Goal: Task Accomplishment & Management: Manage account settings

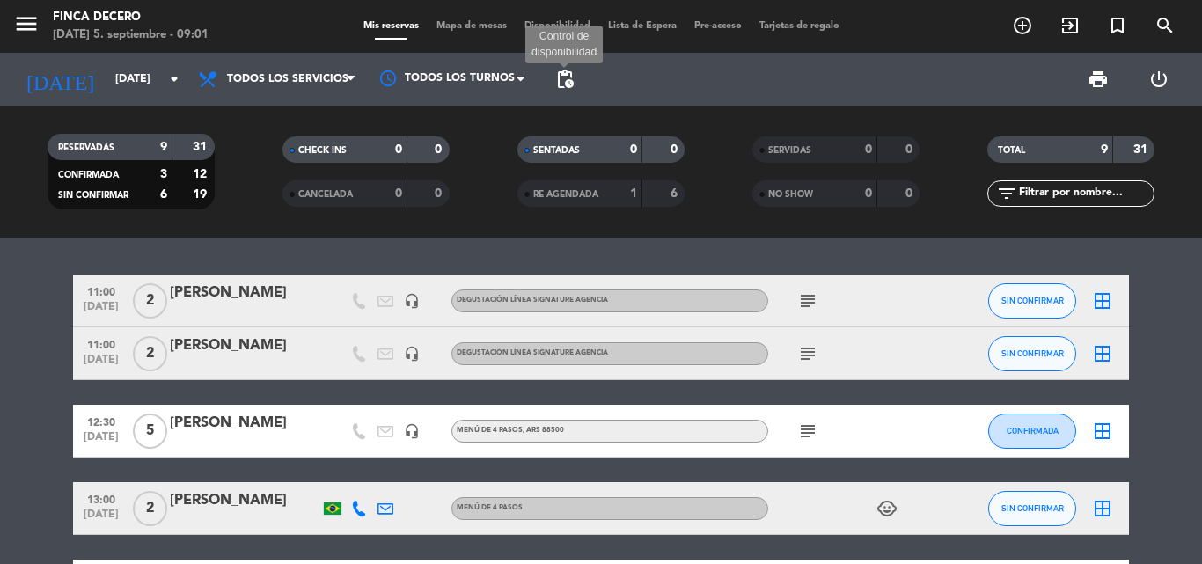
click at [567, 84] on span "pending_actions" at bounding box center [564, 79] width 21 height 21
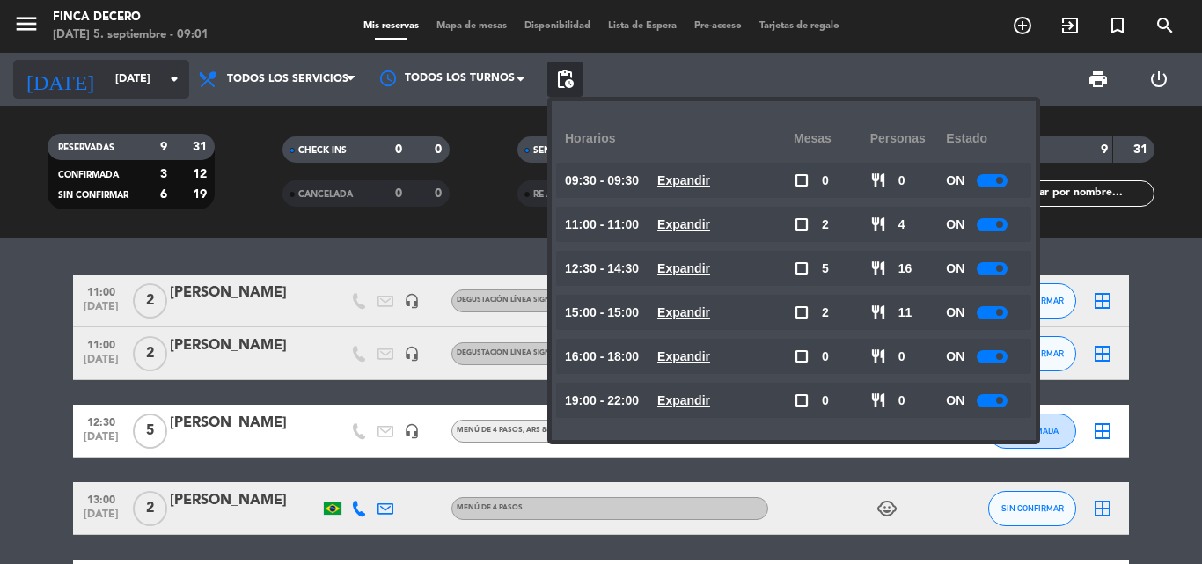
click at [106, 86] on input "[DATE]" at bounding box center [180, 79] width 149 height 30
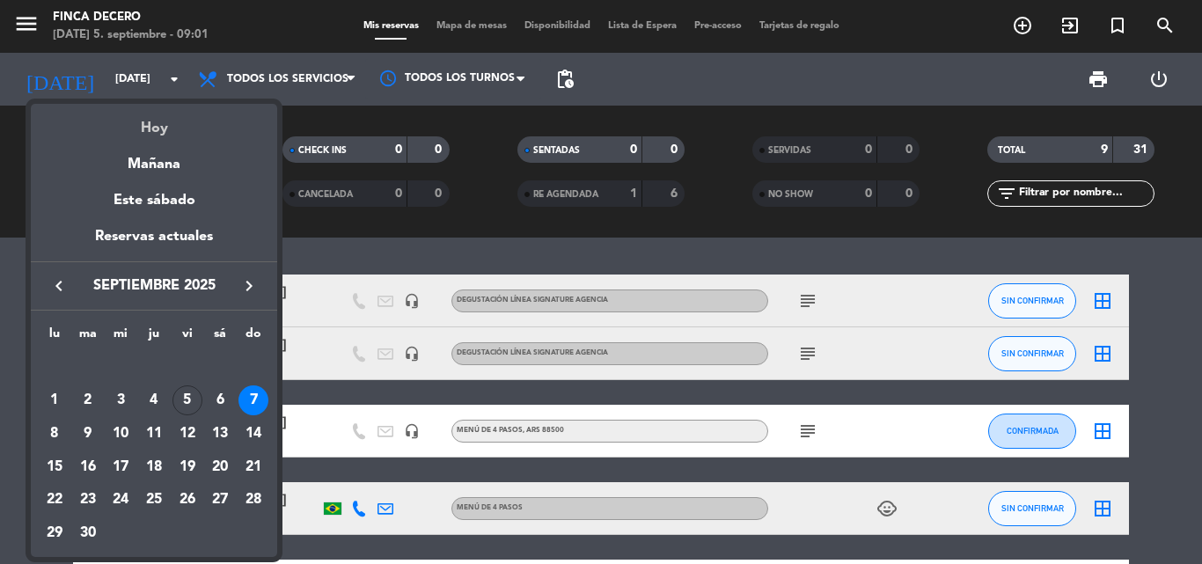
click at [135, 117] on div "Hoy" at bounding box center [154, 122] width 246 height 36
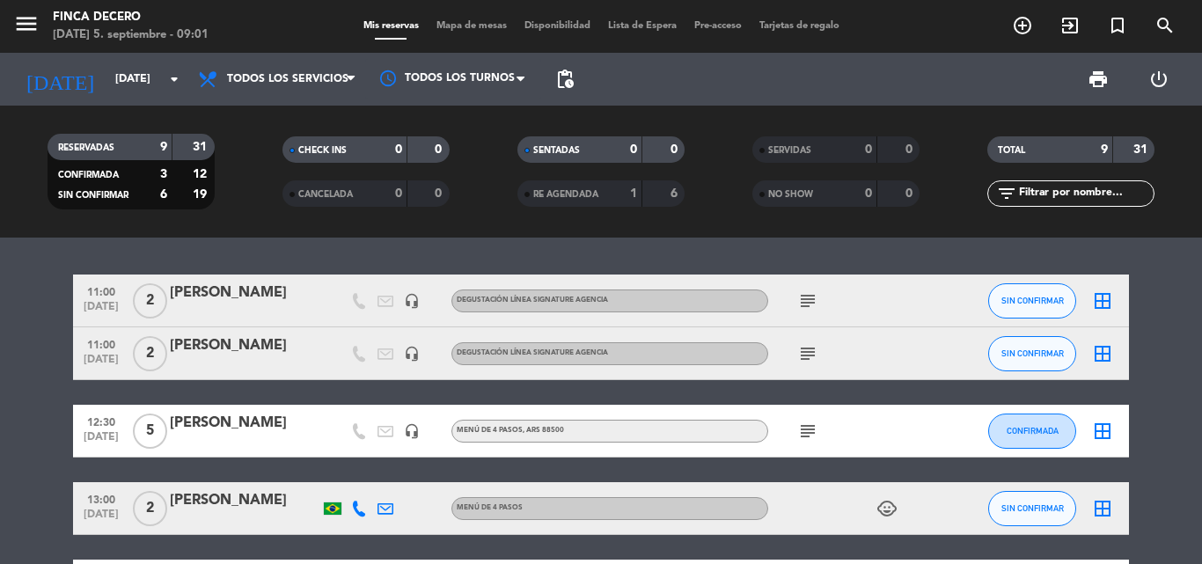
type input "[DATE]"
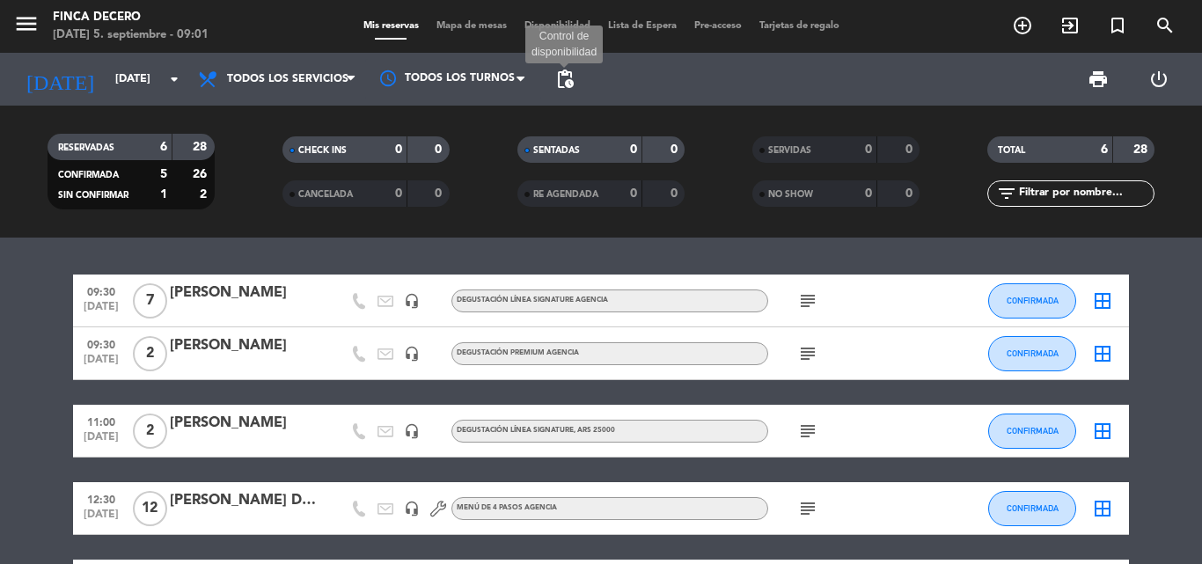
click at [564, 80] on span "pending_actions" at bounding box center [564, 79] width 21 height 21
click at [560, 77] on span "pending_actions" at bounding box center [564, 79] width 21 height 21
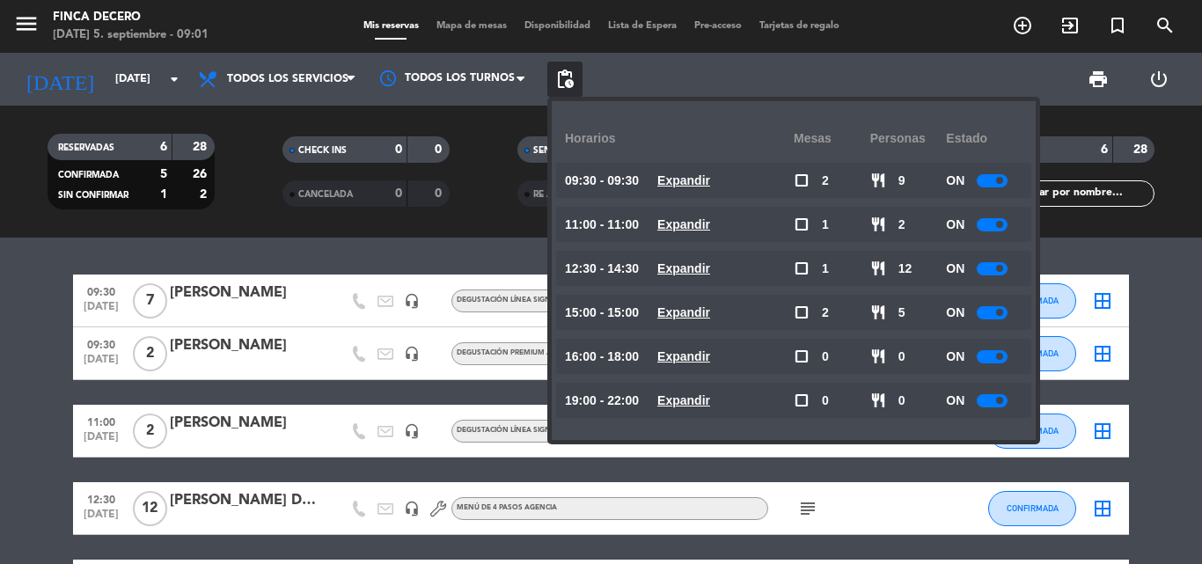
click at [985, 179] on div at bounding box center [992, 180] width 31 height 13
click at [1007, 225] on div at bounding box center [992, 224] width 31 height 13
click at [990, 202] on availability-row "09:30 - 09:30 Expandir check_box_outline_blank 2 restaurant 9 OFF" at bounding box center [793, 185] width 449 height 44
drag, startPoint x: 989, startPoint y: 223, endPoint x: 1000, endPoint y: 223, distance: 11.4
click at [990, 224] on div at bounding box center [992, 224] width 31 height 13
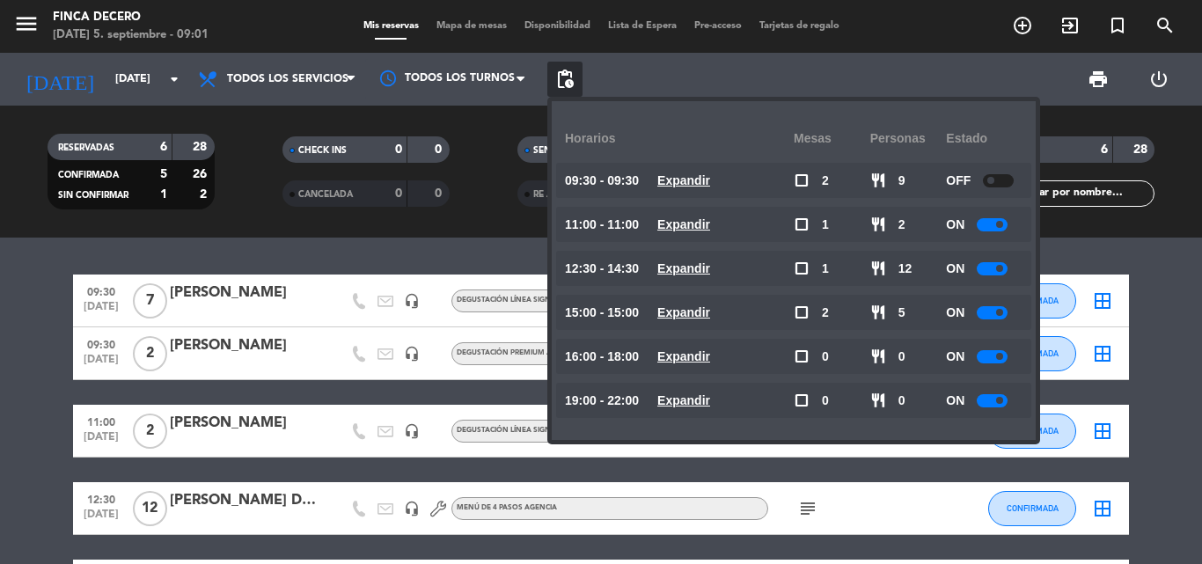
click at [1000, 223] on span at bounding box center [999, 224] width 7 height 7
click at [997, 228] on div at bounding box center [992, 224] width 31 height 13
click at [1000, 216] on div "ON" at bounding box center [984, 224] width 77 height 35
click at [996, 228] on div at bounding box center [992, 224] width 31 height 13
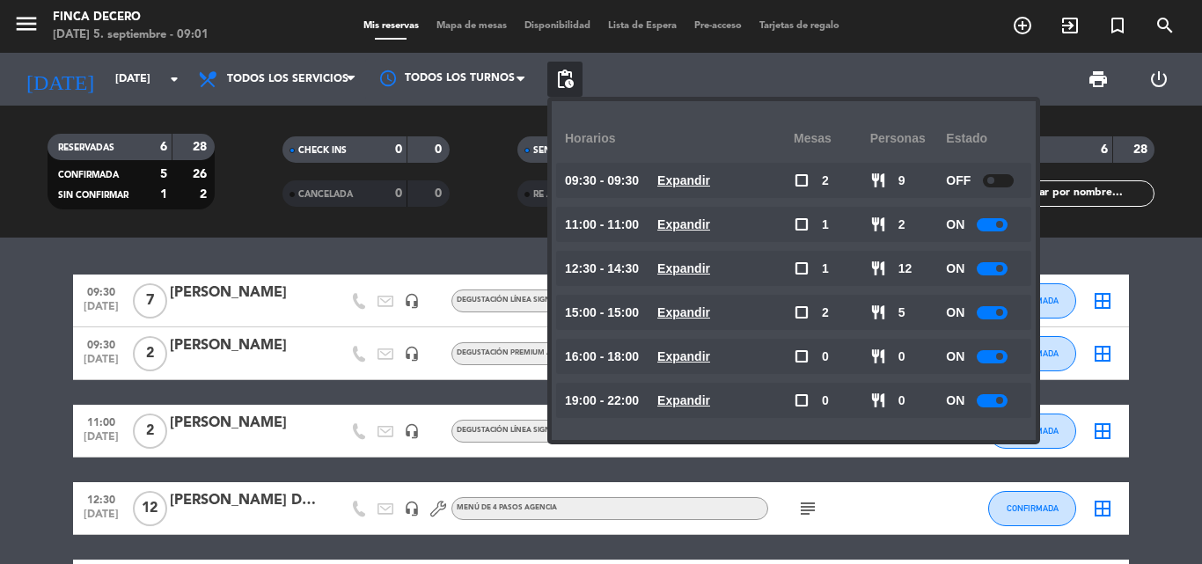
click at [1000, 227] on span at bounding box center [999, 224] width 7 height 7
click at [1000, 216] on div "ON" at bounding box center [984, 224] width 77 height 35
click at [986, 228] on div at bounding box center [992, 224] width 31 height 13
click at [993, 226] on div at bounding box center [992, 224] width 31 height 13
click at [998, 223] on div at bounding box center [998, 224] width 31 height 13
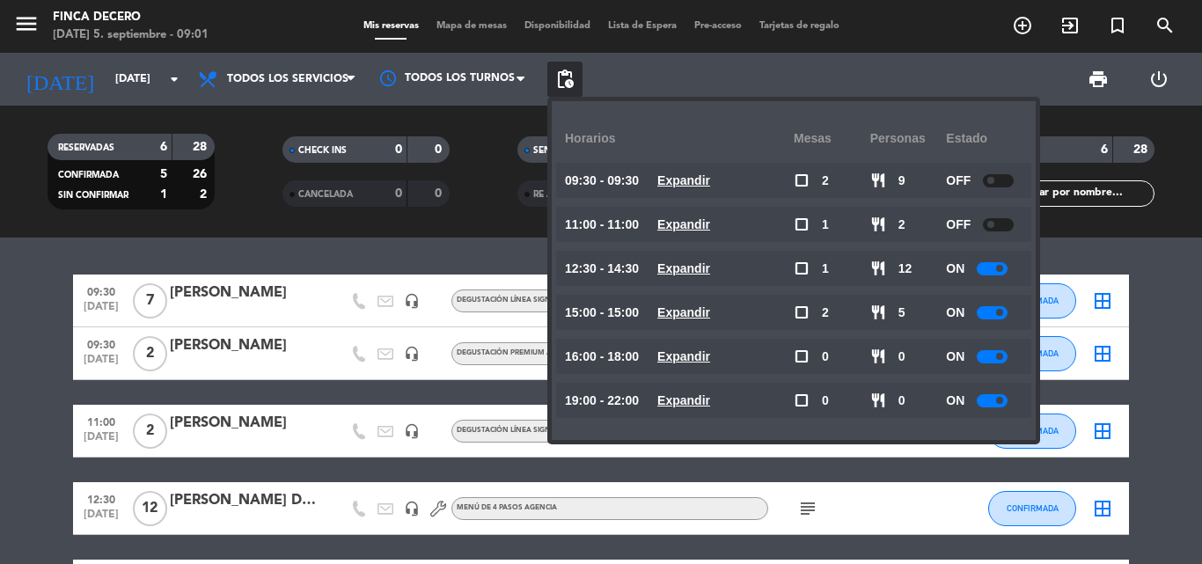
drag, startPoint x: 998, startPoint y: 242, endPoint x: 991, endPoint y: 267, distance: 26.5
click at [998, 245] on availability-row "11:00 - 11:00 Expandir check_box_outline_blank 1 restaurant 2 OFF" at bounding box center [793, 229] width 449 height 44
click at [991, 267] on div at bounding box center [992, 268] width 31 height 13
click at [1007, 279] on div "ON" at bounding box center [984, 268] width 77 height 35
click at [1007, 266] on div at bounding box center [992, 268] width 31 height 13
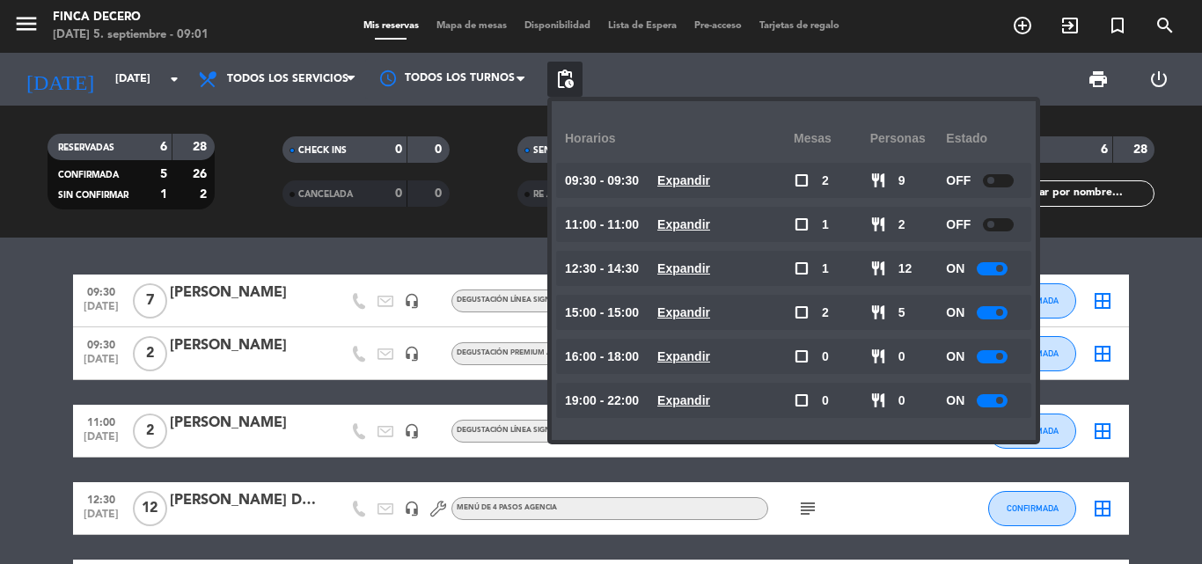
click at [999, 269] on span at bounding box center [999, 268] width 7 height 7
click at [1003, 273] on div at bounding box center [992, 268] width 31 height 13
click at [1007, 272] on div at bounding box center [992, 268] width 31 height 13
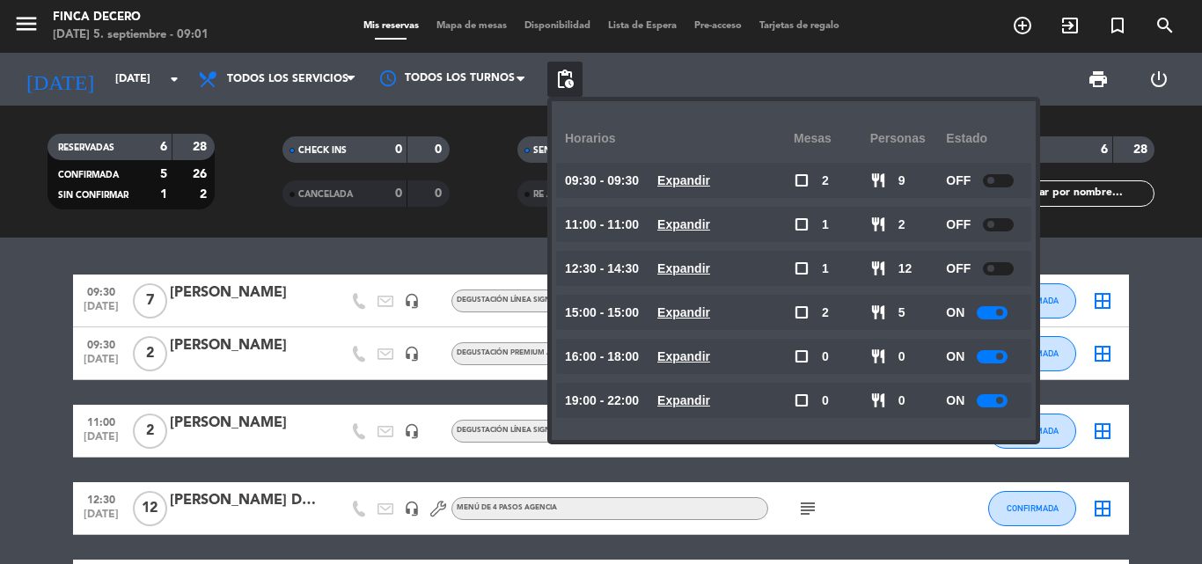
click at [1012, 264] on div at bounding box center [998, 268] width 31 height 13
click at [1027, 328] on div "15:00 - 15:00 Expandir check_box_outline_blank 2 restaurant 5 ON" at bounding box center [793, 312] width 475 height 35
click at [996, 309] on div at bounding box center [992, 312] width 31 height 13
click at [998, 290] on availability-row "12:30 - 14:30 Expandir check_box_outline_blank 1 restaurant 12 OFF" at bounding box center [793, 273] width 449 height 44
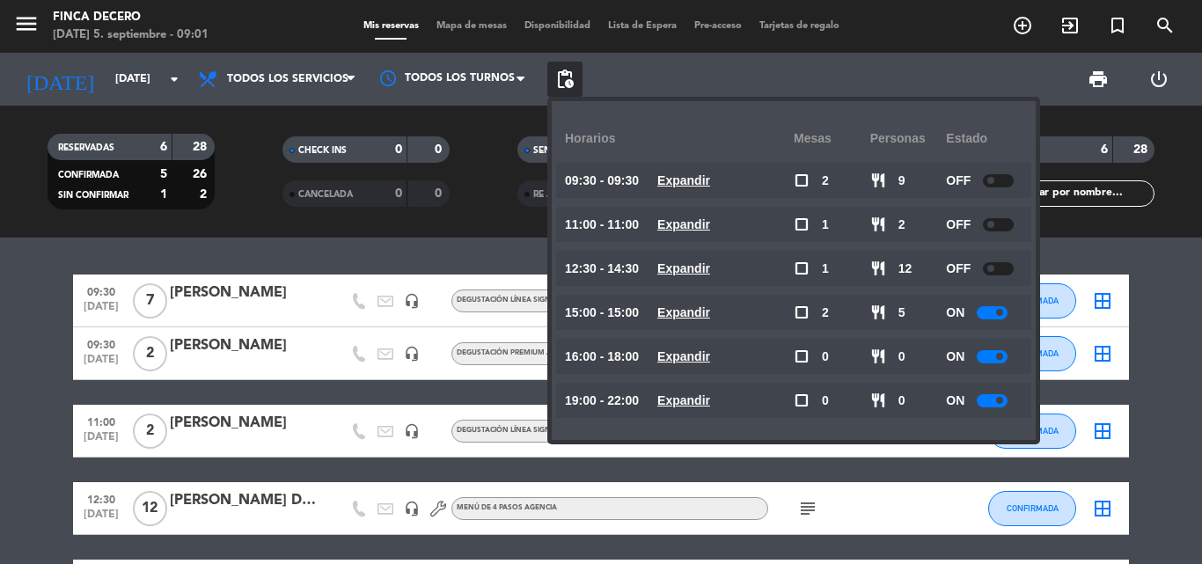
click at [989, 318] on div at bounding box center [992, 312] width 31 height 13
click at [998, 311] on div at bounding box center [992, 312] width 31 height 13
click at [1007, 312] on div at bounding box center [992, 312] width 31 height 13
click at [1002, 312] on div at bounding box center [998, 312] width 31 height 13
click at [996, 354] on div at bounding box center [992, 356] width 31 height 13
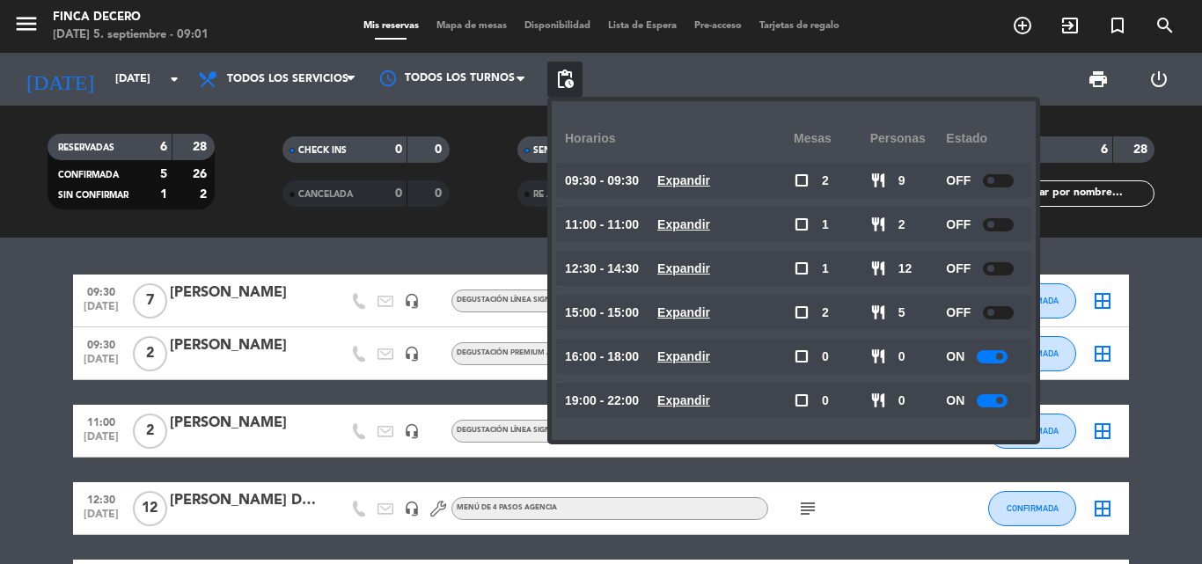
click at [1000, 354] on span at bounding box center [999, 356] width 7 height 7
click at [998, 328] on div "OFF" at bounding box center [984, 312] width 77 height 35
drag, startPoint x: 1000, startPoint y: 373, endPoint x: 1010, endPoint y: 355, distance: 20.9
click at [1001, 373] on div "ON" at bounding box center [984, 356] width 77 height 35
click at [1010, 355] on div "ON" at bounding box center [984, 356] width 77 height 35
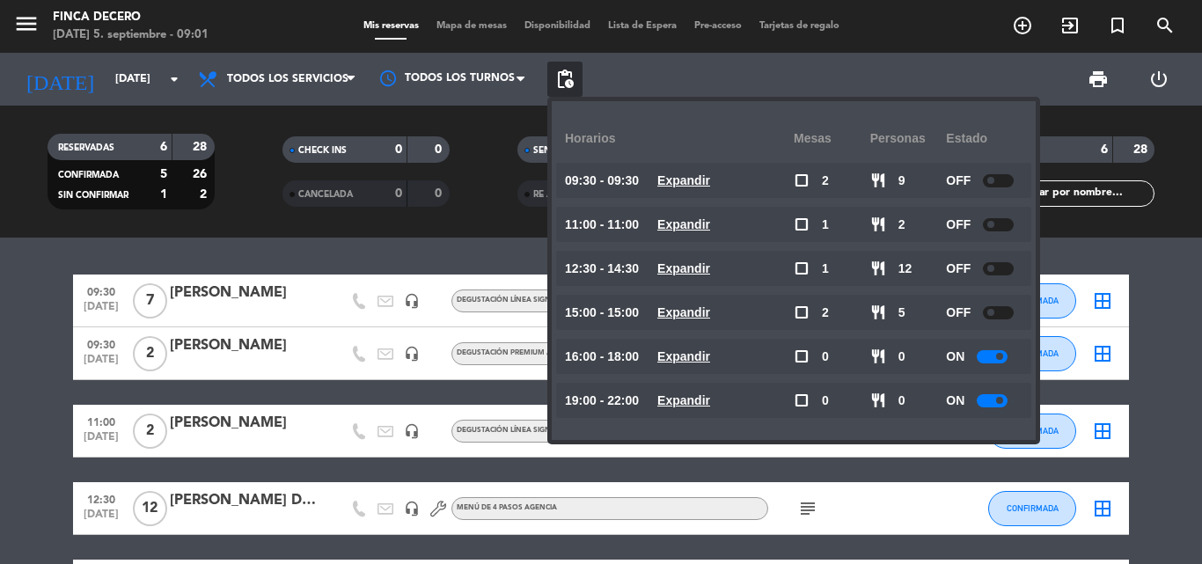
click at [990, 356] on div at bounding box center [992, 356] width 31 height 13
click at [994, 356] on div at bounding box center [992, 356] width 31 height 13
click at [1006, 355] on div at bounding box center [998, 356] width 31 height 13
click at [1160, 284] on bookings-row "09:30 [DATE] 7 [PERSON_NAME] headset_mic DEGUSTACIÓN LÍNEA SIGNATURE AGENCIA su…" at bounding box center [601, 470] width 1202 height 391
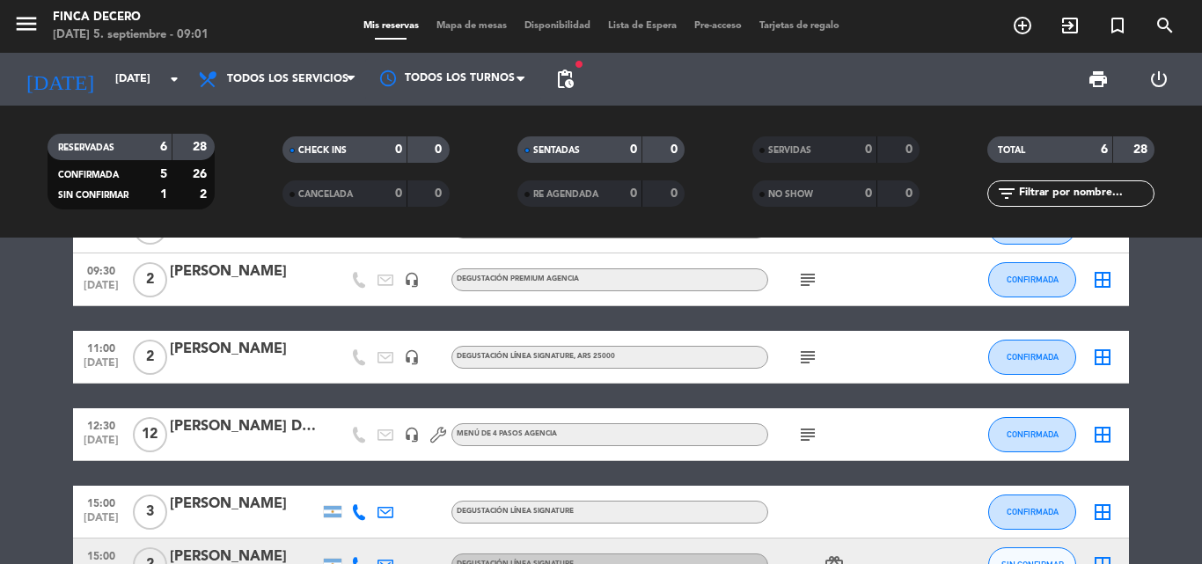
scroll to position [189, 0]
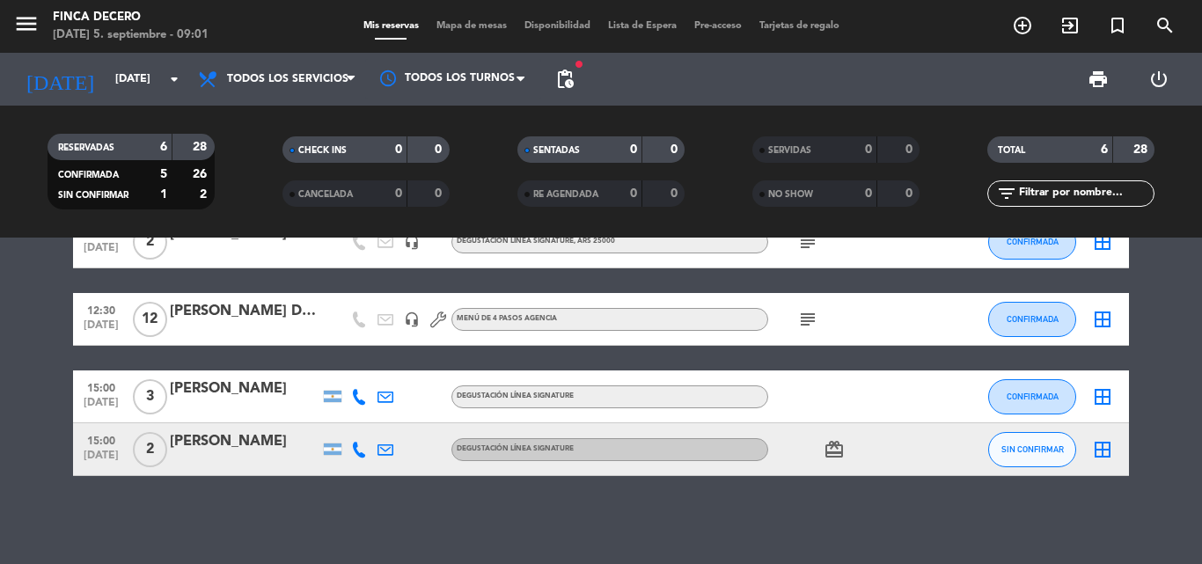
click at [358, 450] on icon at bounding box center [359, 450] width 16 height 16
click at [328, 420] on span "Copiar" at bounding box center [345, 420] width 37 height 18
click at [209, 451] on div "[PERSON_NAME]" at bounding box center [245, 441] width 150 height 23
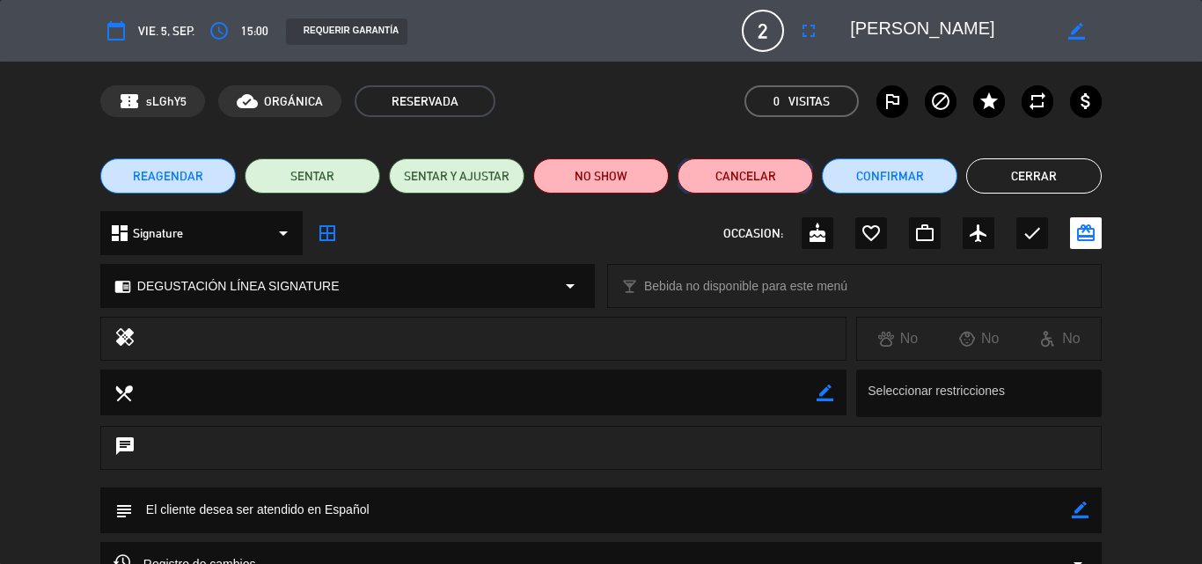
click at [709, 165] on button "Cancelar" at bounding box center [744, 175] width 135 height 35
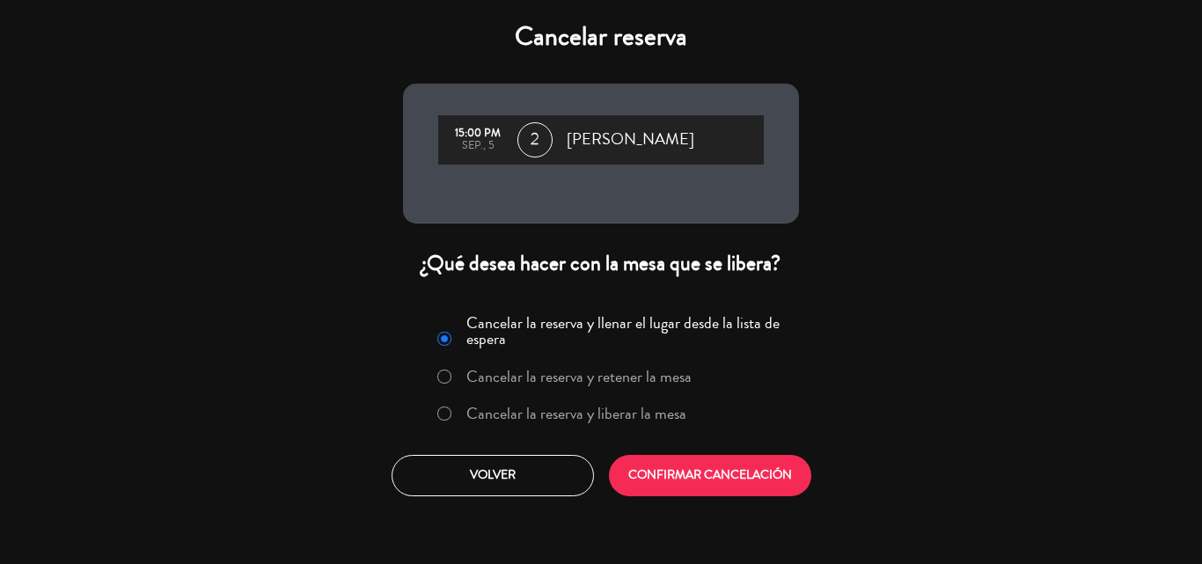
drag, startPoint x: 557, startPoint y: 405, endPoint x: 675, endPoint y: 456, distance: 128.5
click at [557, 406] on label "Cancelar la reserva y liberar la mesa" at bounding box center [576, 414] width 220 height 16
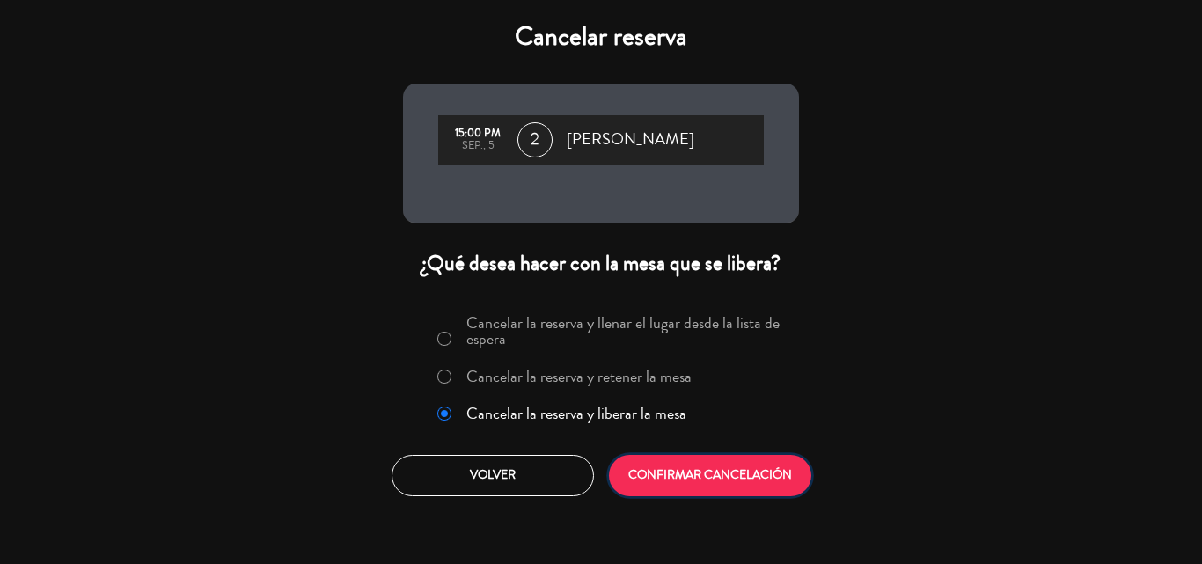
click at [688, 469] on button "CONFIRMAR CANCELACIÓN" at bounding box center [710, 475] width 202 height 41
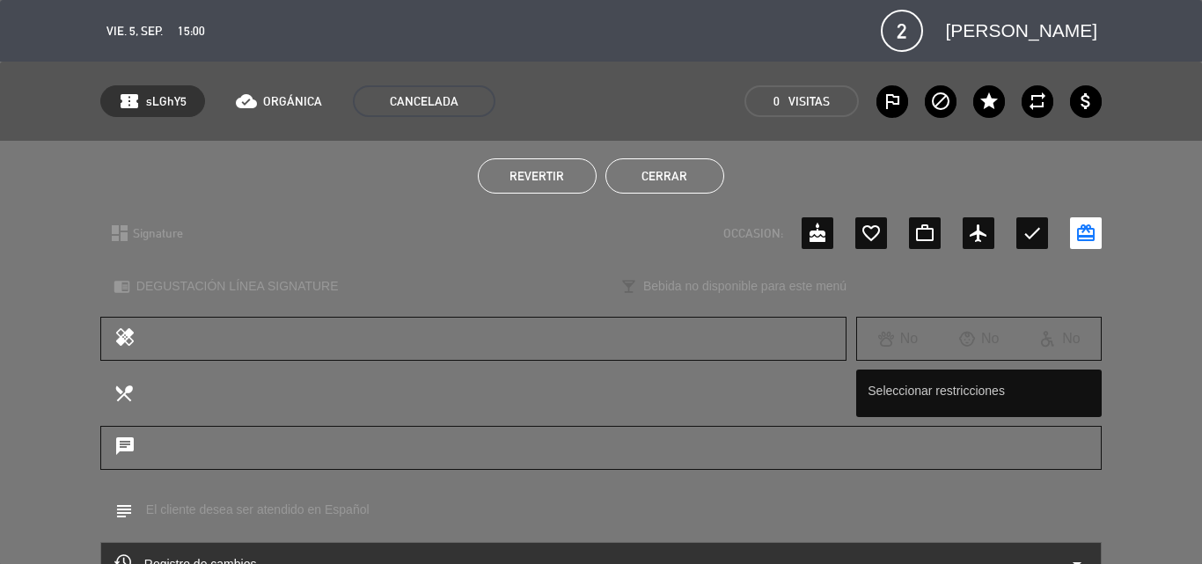
click at [648, 175] on button "Cerrar" at bounding box center [664, 175] width 119 height 35
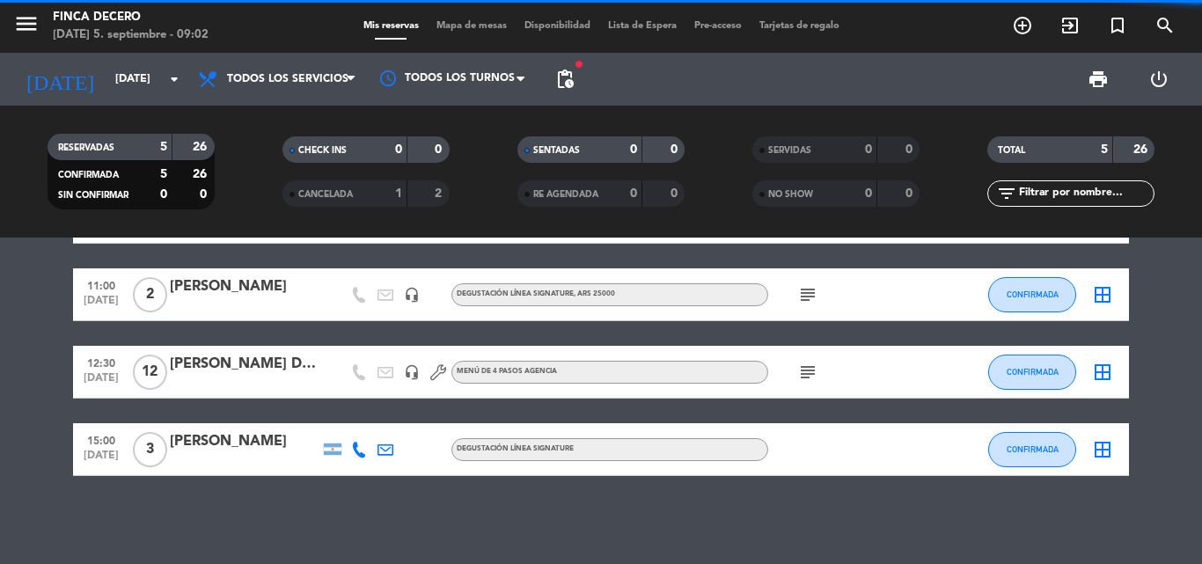
scroll to position [136, 0]
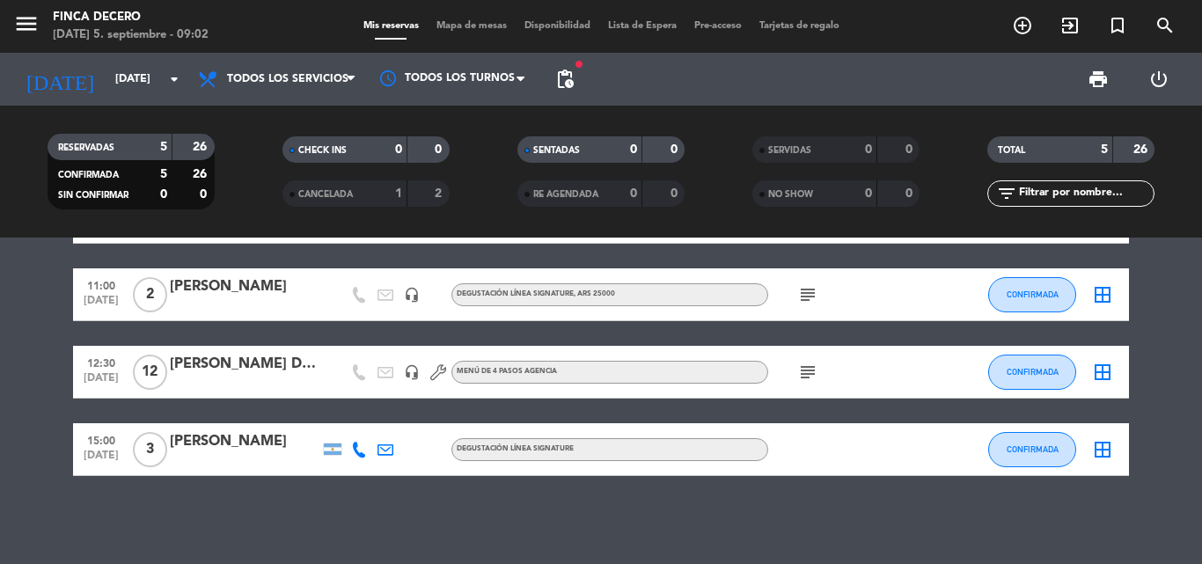
click at [50, 355] on bookings-row "09:30 [DATE] 7 [PERSON_NAME] headset_mic DEGUSTACIÓN LÍNEA SIGNATURE AGENCIA su…" at bounding box center [601, 307] width 1202 height 338
click at [356, 451] on icon at bounding box center [359, 450] width 16 height 16
click at [341, 420] on span "Copiar" at bounding box center [345, 420] width 37 height 18
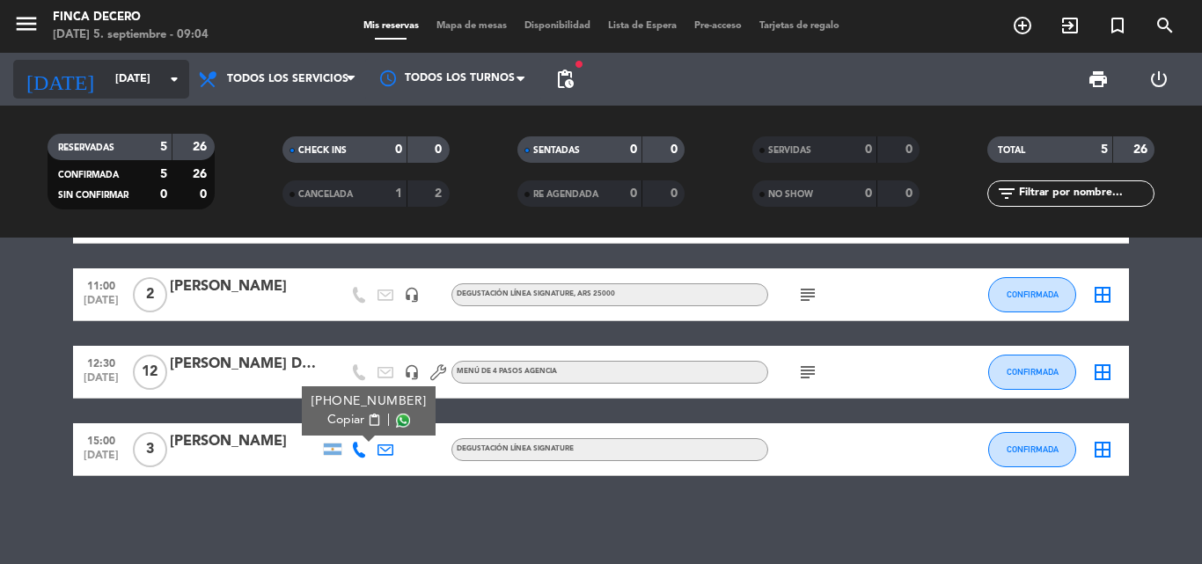
click at [135, 84] on input "[DATE]" at bounding box center [180, 79] width 149 height 30
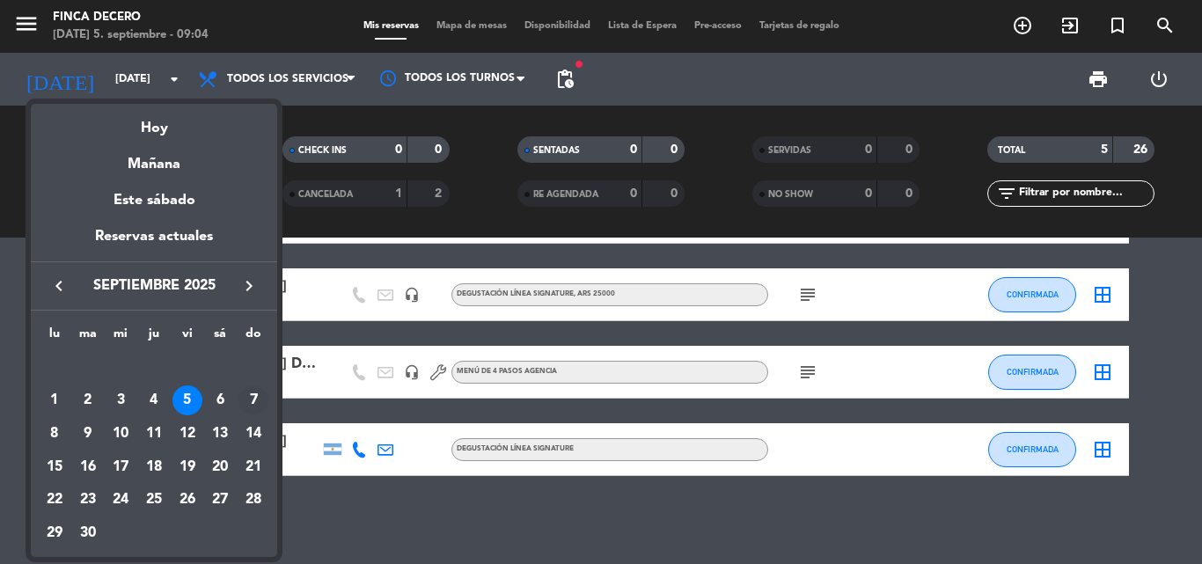
click at [253, 400] on div "7" at bounding box center [253, 400] width 30 height 30
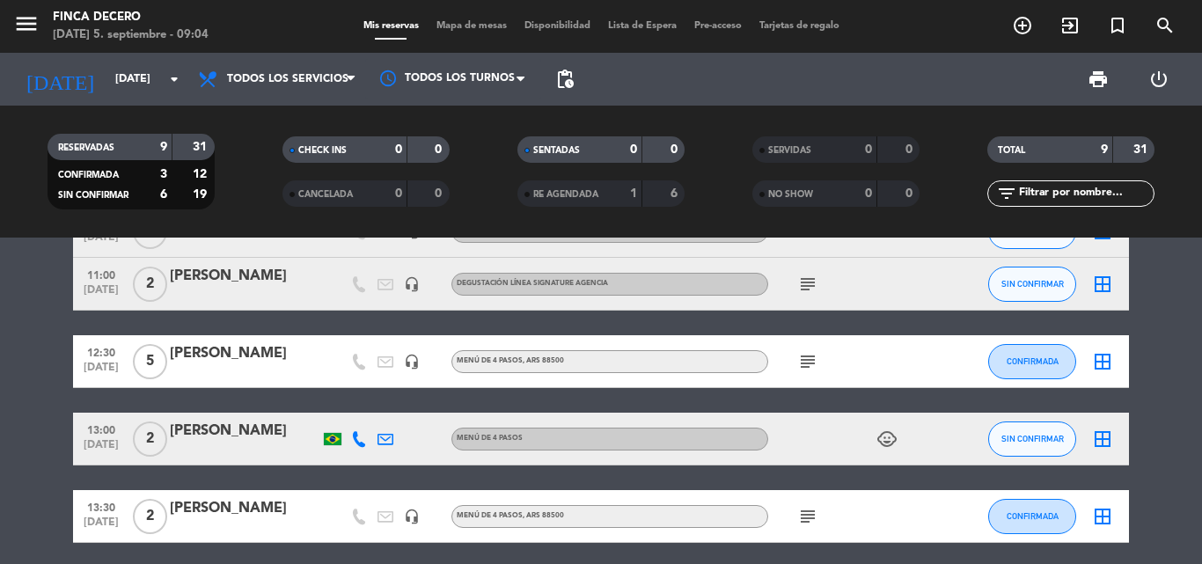
scroll to position [0, 0]
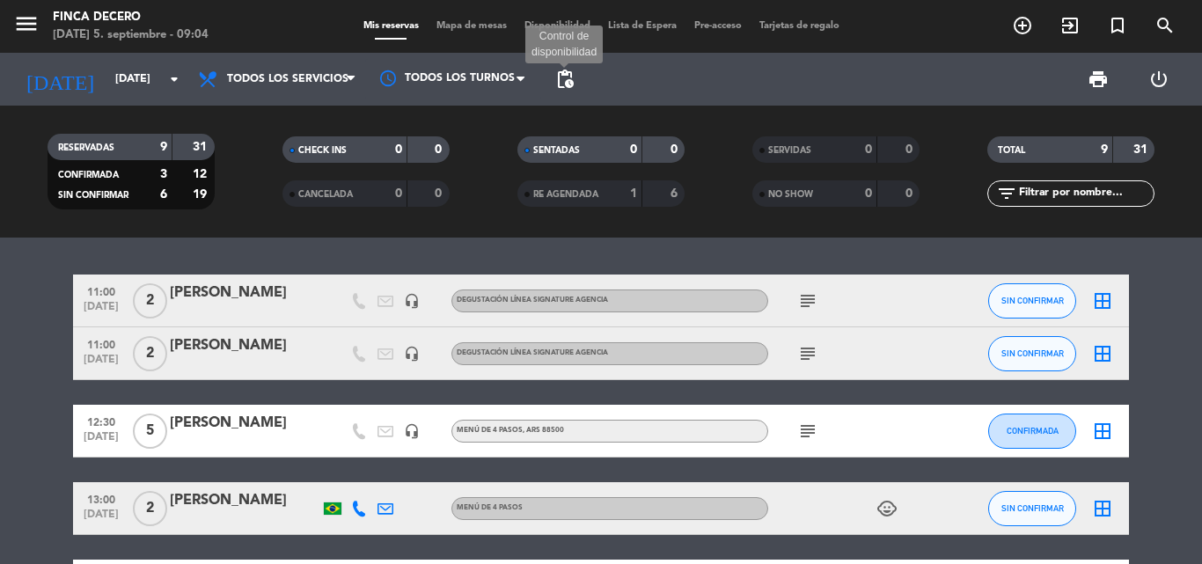
click at [570, 77] on span "pending_actions" at bounding box center [564, 79] width 21 height 21
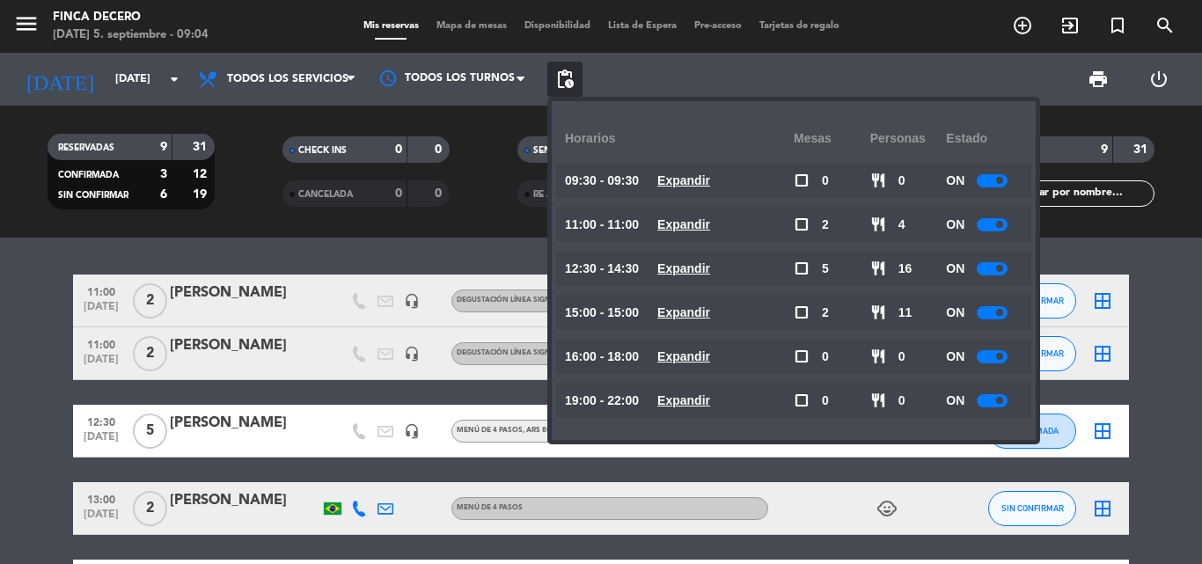
click at [570, 77] on span "pending_actions" at bounding box center [564, 79] width 21 height 21
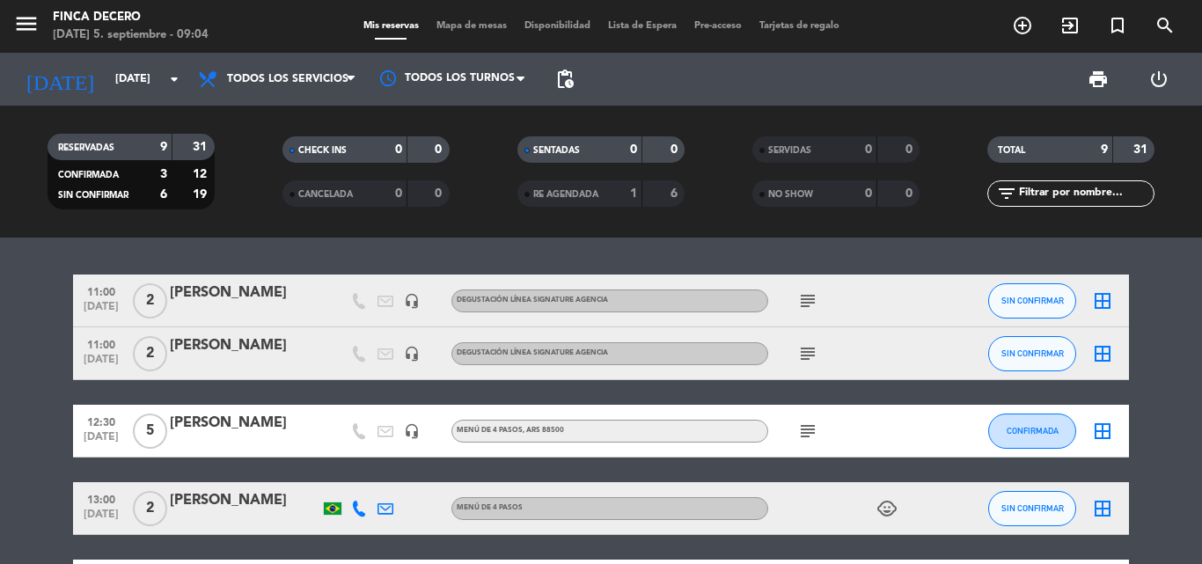
click at [111, 87] on input "[DATE]" at bounding box center [180, 79] width 149 height 30
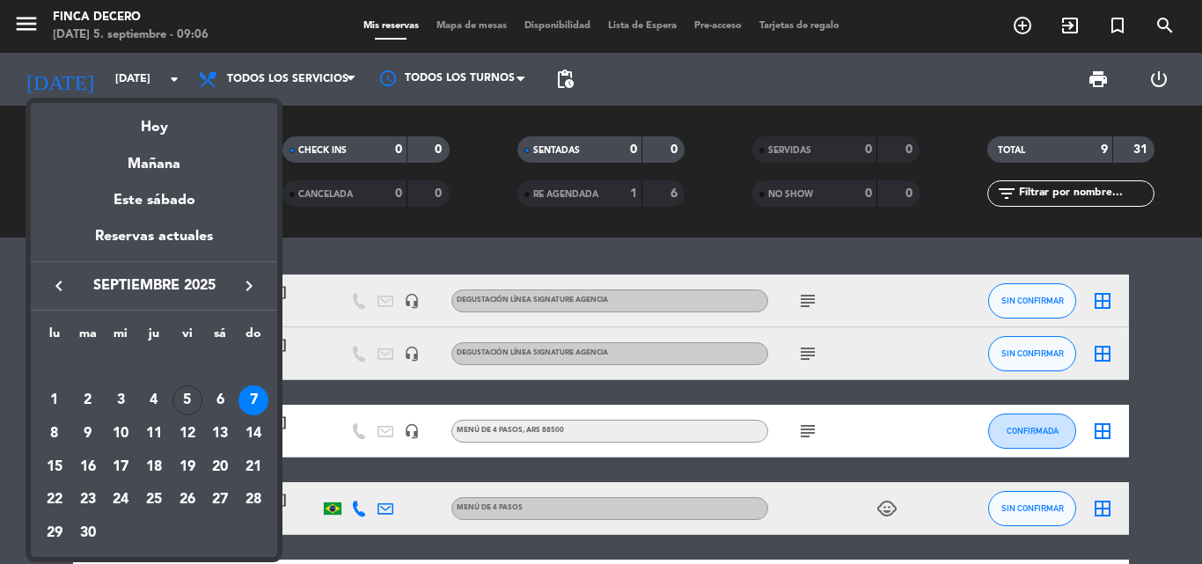
drag, startPoint x: 142, startPoint y: 134, endPoint x: 260, endPoint y: 155, distance: 120.6
click at [141, 135] on div "Hoy" at bounding box center [154, 121] width 246 height 36
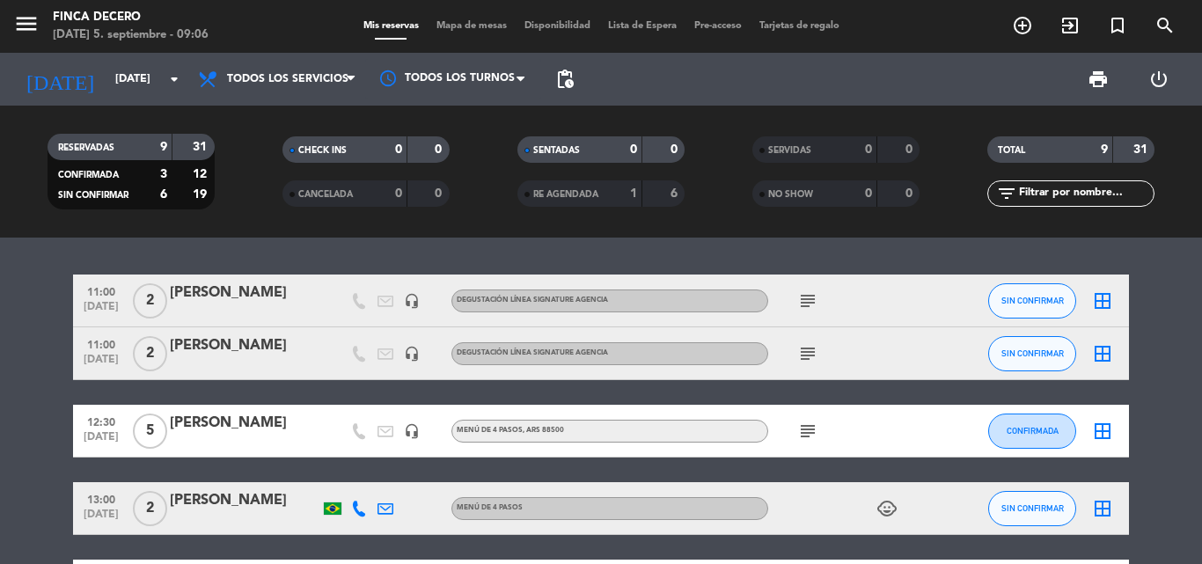
type input "[DATE]"
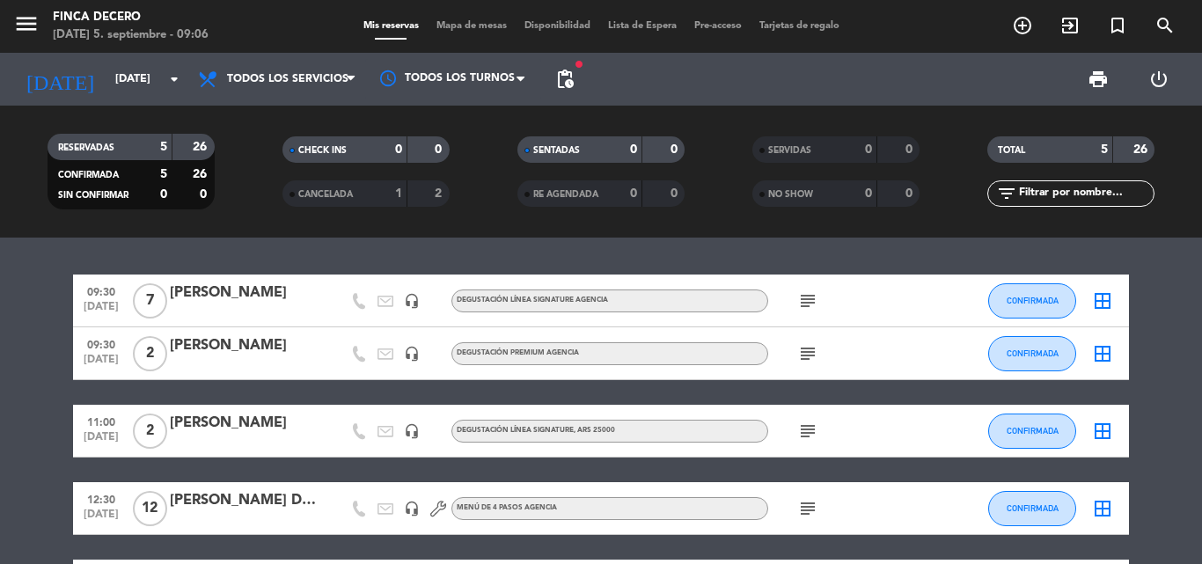
click at [812, 294] on icon "subject" at bounding box center [807, 300] width 21 height 21
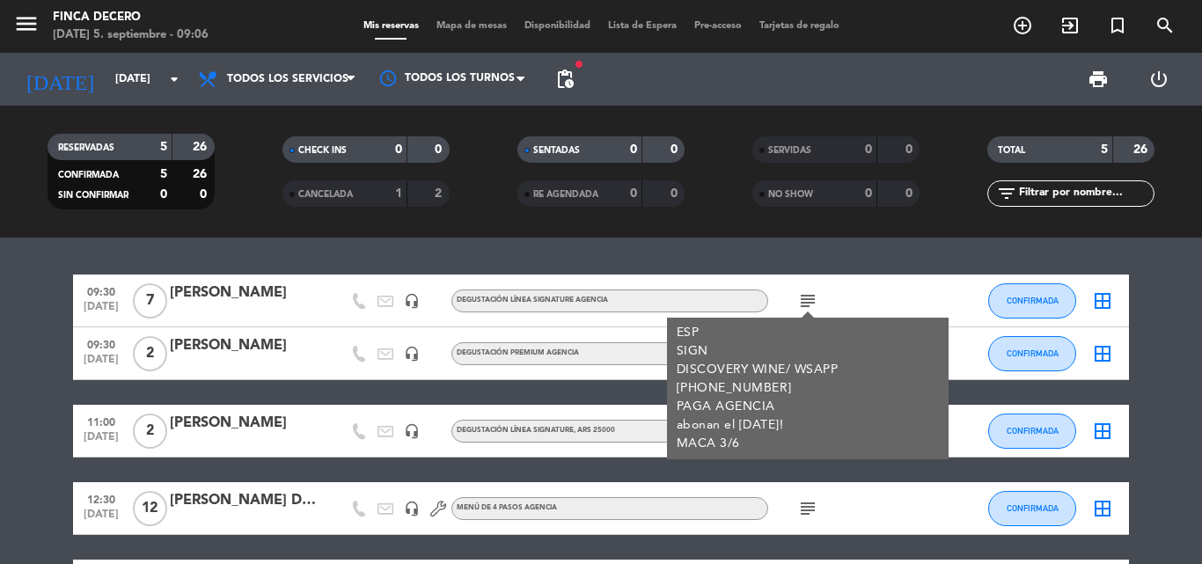
click at [796, 357] on div "ESP SIGN DISCOVERY WINE/ WSAPP [PHONE_NUMBER] PAGA AGENCIA abonan el [DATE]! MA…" at bounding box center [808, 388] width 263 height 129
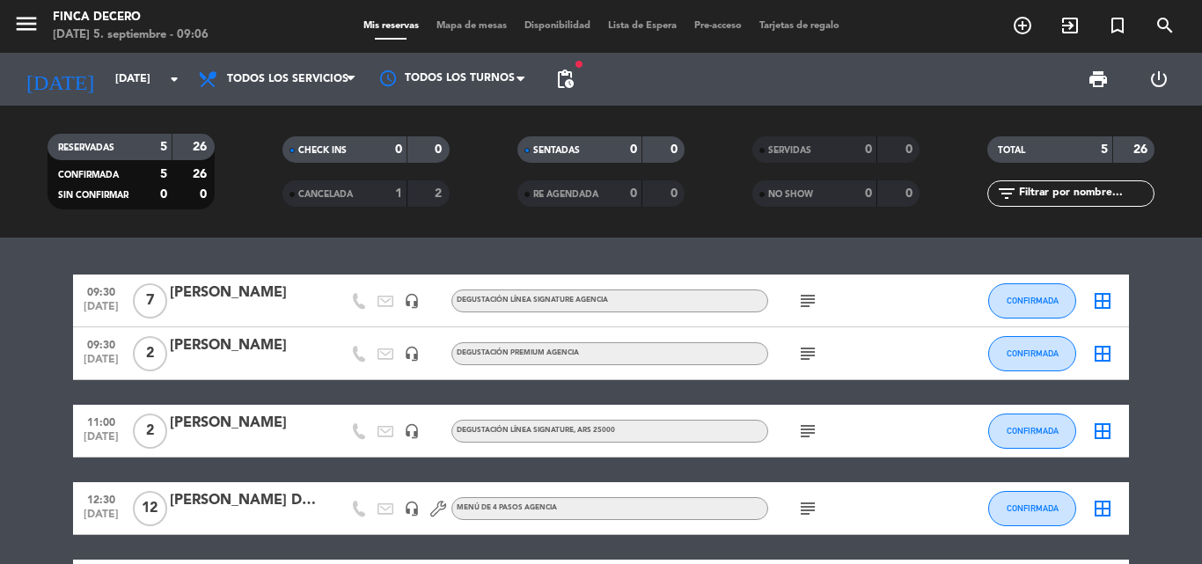
click at [805, 357] on icon "subject" at bounding box center [807, 353] width 21 height 21
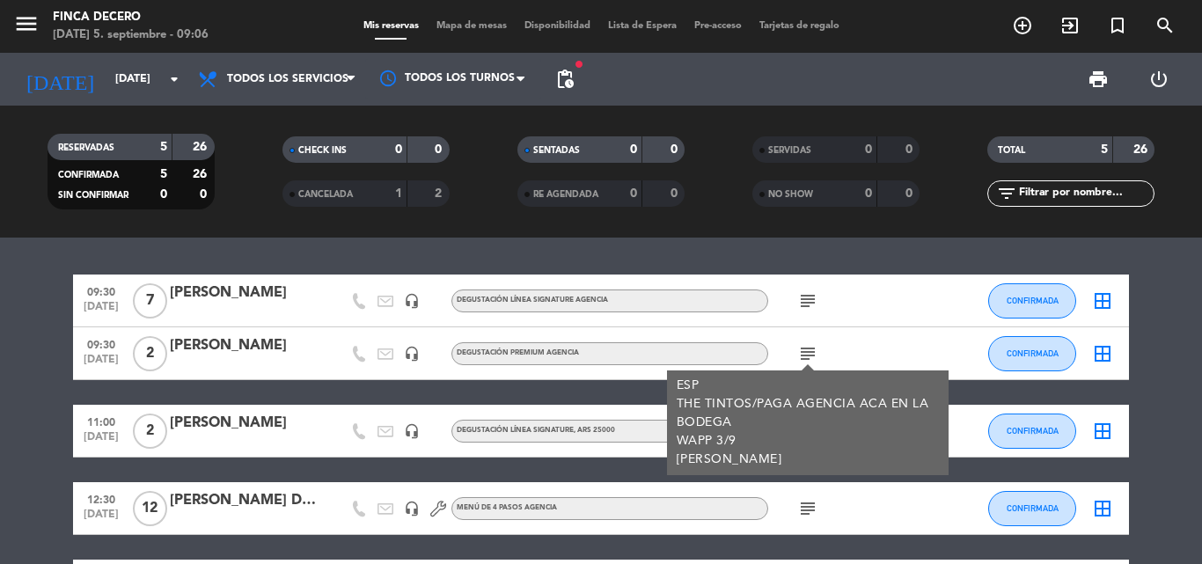
click at [820, 239] on div "09:30 [DATE] 7 [PERSON_NAME] headset_mic DEGUSTACIÓN LÍNEA SIGNATURE AGENCIA su…" at bounding box center [601, 401] width 1202 height 326
